Goal: Information Seeking & Learning: Find specific fact

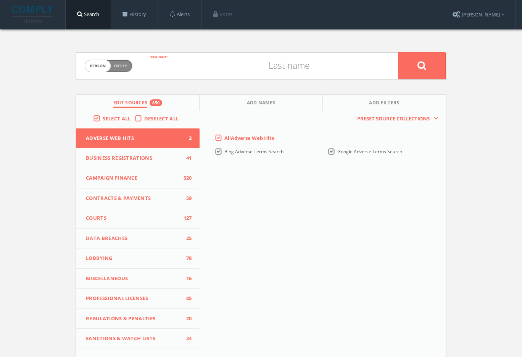
paste input "[PERSON_NAME]"
click at [207, 69] on input "[PERSON_NAME]" at bounding box center [200, 66] width 119 height 20
type input "[PERSON_NAME]"
paste input "[PERSON_NAME]"
type input "[PERSON_NAME]"
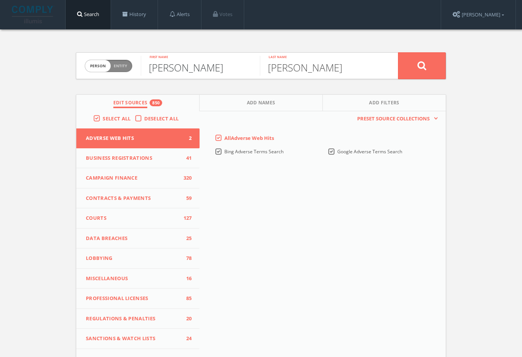
click at [194, 69] on input "[PERSON_NAME]" at bounding box center [200, 66] width 119 height 20
type input "[PERSON_NAME]"
drag, startPoint x: 411, startPoint y: 68, endPoint x: 416, endPoint y: 71, distance: 6.0
click at [411, 68] on button at bounding box center [422, 65] width 48 height 27
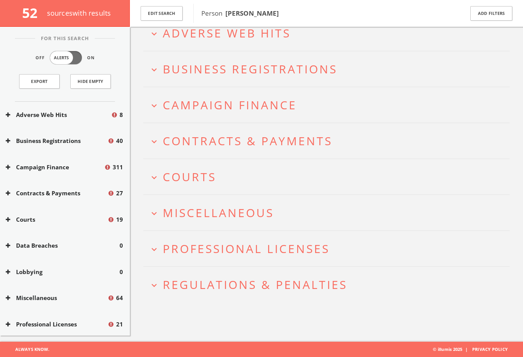
click at [254, 280] on span "Regulations & Penalties" at bounding box center [255, 284] width 184 height 16
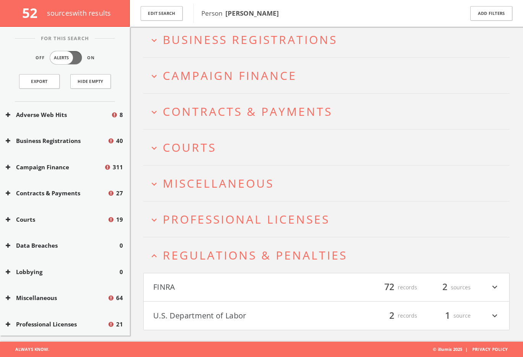
click at [268, 305] on h4 "U.S. Department of Labor filter_list 2 records 1 source expand_more" at bounding box center [326, 315] width 365 height 28
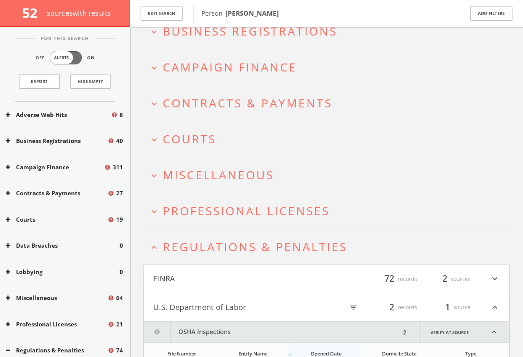
scroll to position [160, 0]
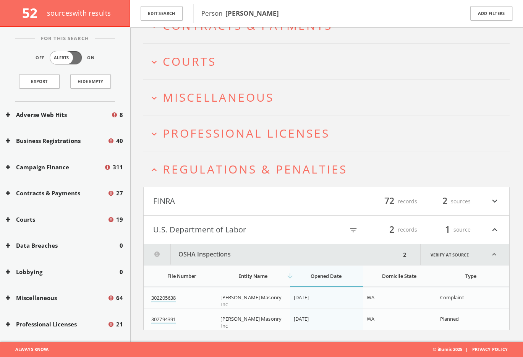
click at [276, 207] on button "FINRA" at bounding box center [239, 201] width 173 height 13
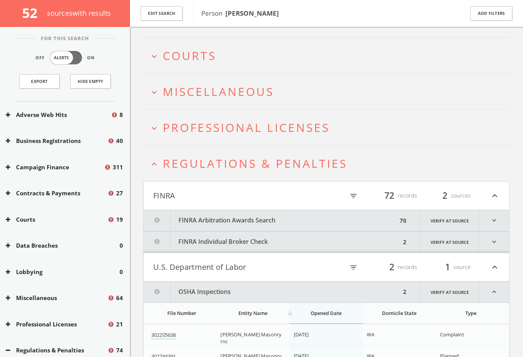
scroll to position [203, 0]
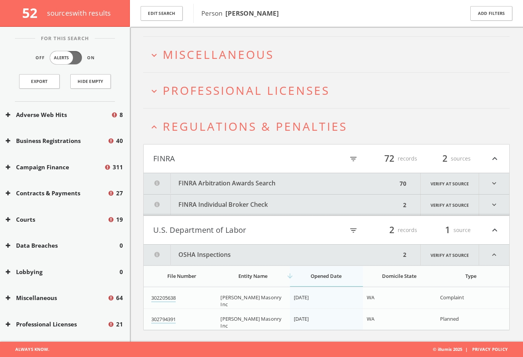
click at [262, 199] on button "FINRA Individual Broker Check" at bounding box center [272, 204] width 257 height 21
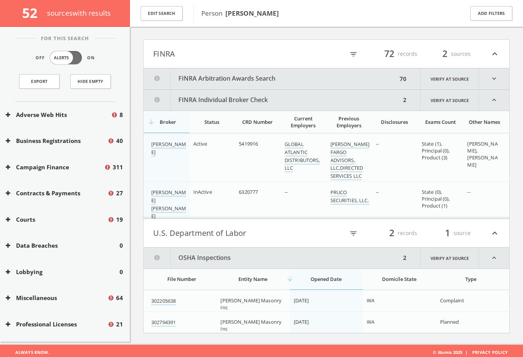
scroll to position [310, 0]
